Goal: Task Accomplishment & Management: Manage account settings

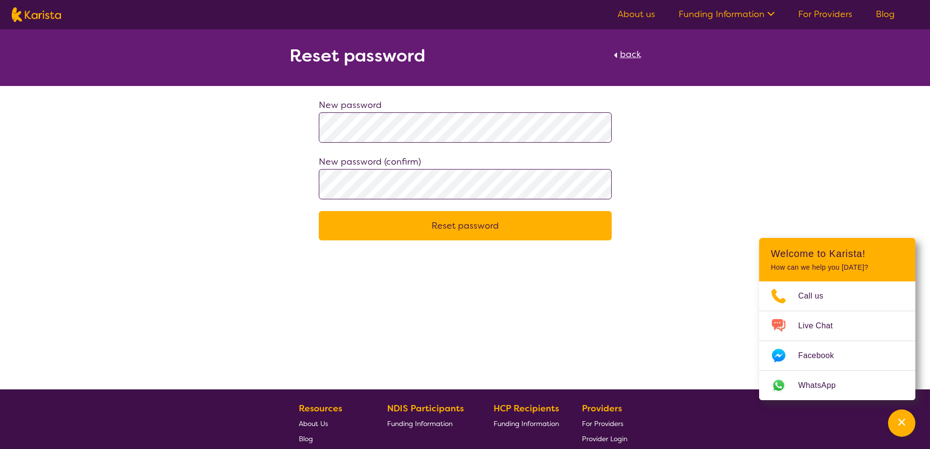
click at [432, 231] on button "Reset password" at bounding box center [465, 225] width 293 height 29
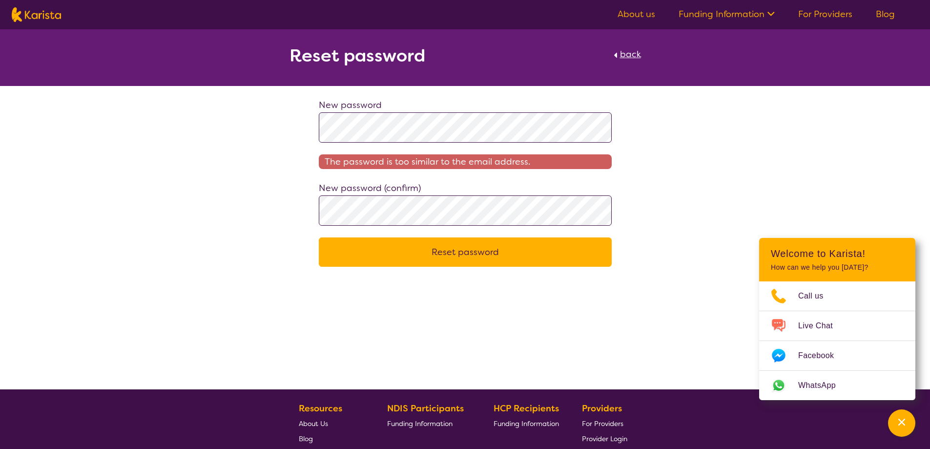
click at [189, 124] on div "New password The password is too similar to the email address. New password (co…" at bounding box center [465, 182] width 930 height 169
click at [186, 119] on div "New password The password is too similar to the email address. New password (co…" at bounding box center [465, 182] width 930 height 169
click at [411, 254] on button "Reset password" at bounding box center [465, 251] width 293 height 29
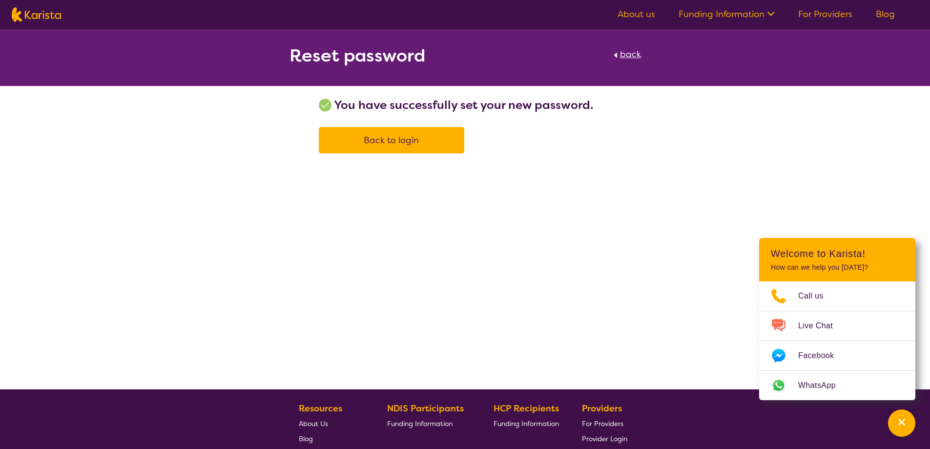
click at [383, 134] on link "Back to login" at bounding box center [391, 140] width 145 height 26
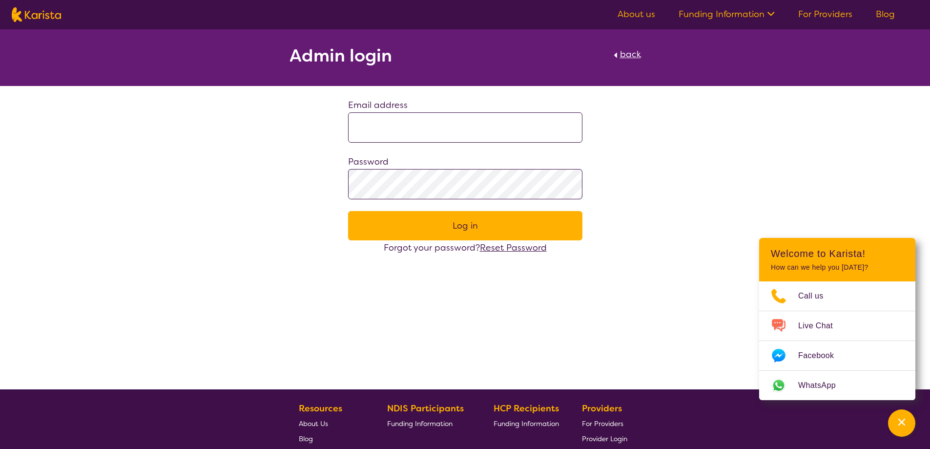
drag, startPoint x: 711, startPoint y: 220, endPoint x: 688, endPoint y: 212, distance: 24.7
click at [710, 219] on div "Admin login back Email address Password Log in Forgot your password? Reset Pass…" at bounding box center [465, 142] width 930 height 226
click at [370, 137] on input at bounding box center [465, 127] width 234 height 30
type input "**********"
click at [348, 211] on button "Log in" at bounding box center [465, 225] width 234 height 29
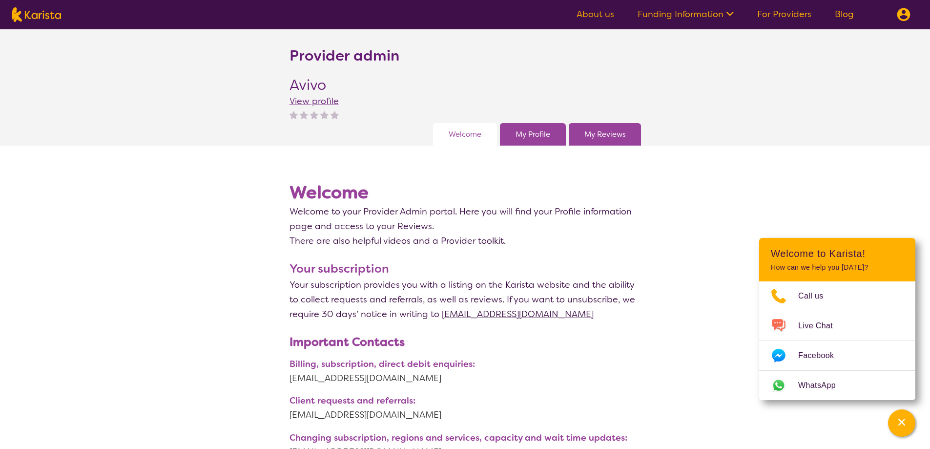
click at [522, 139] on link "My Profile" at bounding box center [533, 134] width 35 height 15
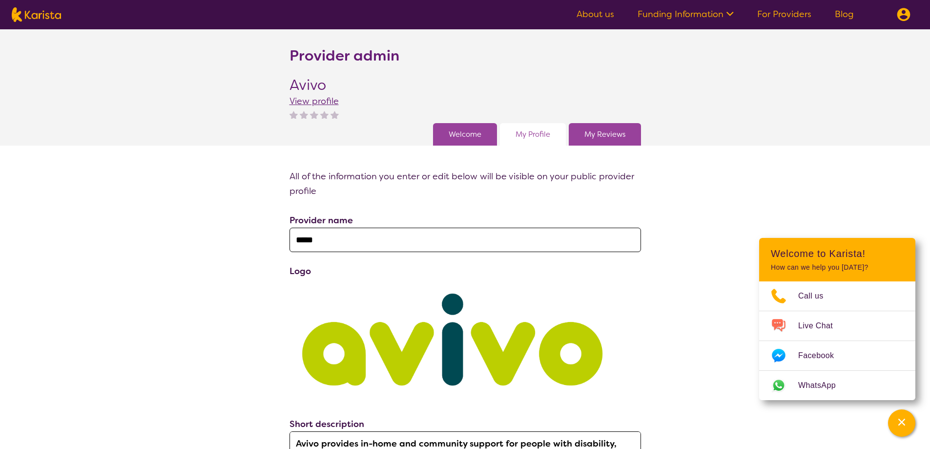
click at [461, 137] on link "Welcome" at bounding box center [465, 134] width 33 height 15
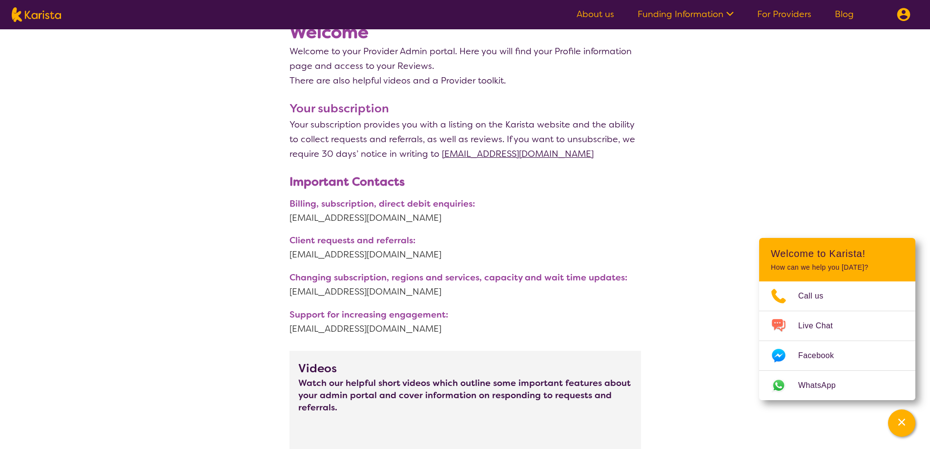
scroll to position [98, 0]
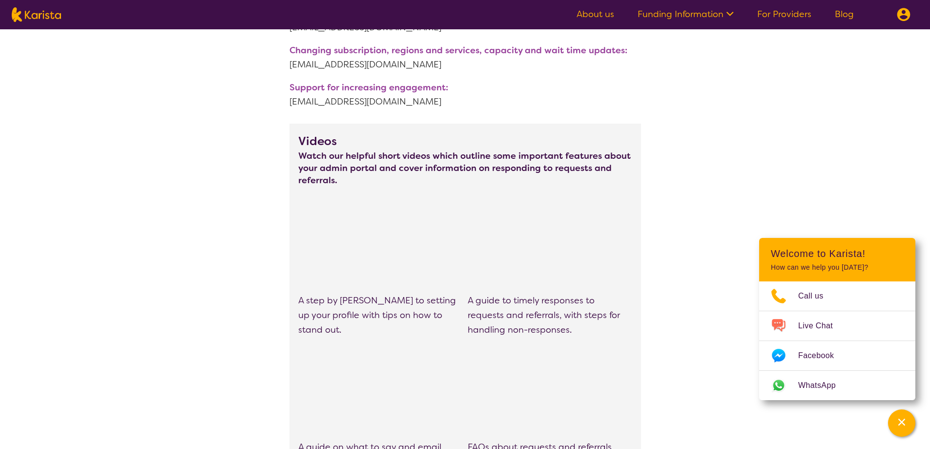
scroll to position [391, 0]
